Goal: Entertainment & Leisure: Consume media (video, audio)

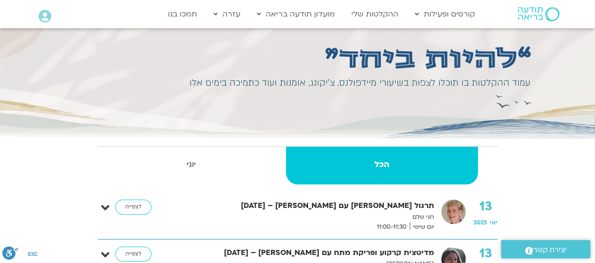
scroll to position [47, 0]
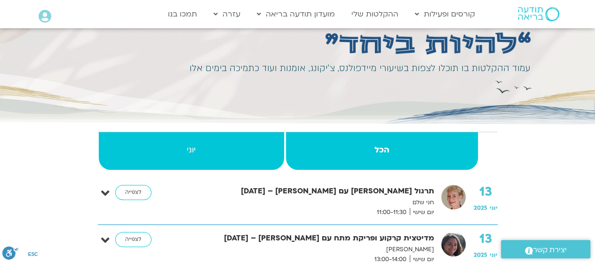
click at [181, 149] on strong "יוני" at bounding box center [192, 150] width 186 height 14
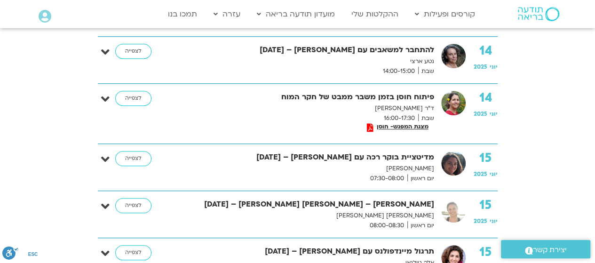
scroll to position [376, 0]
